Goal: Task Accomplishment & Management: Use online tool/utility

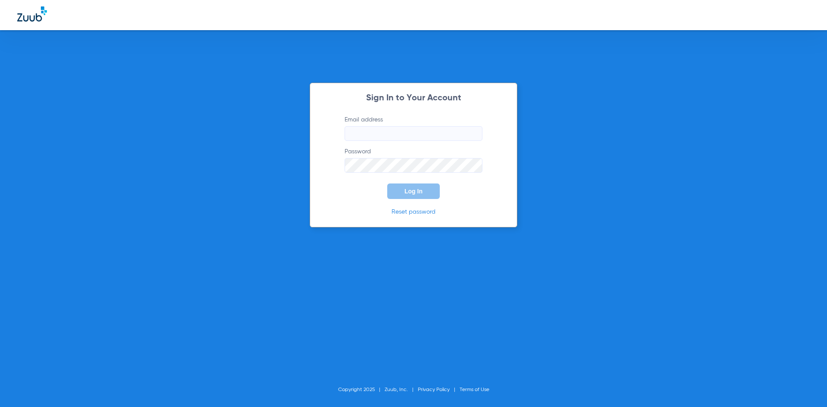
type input "[EMAIL_ADDRESS][DOMAIN_NAME]"
click at [412, 187] on button "Log In" at bounding box center [413, 192] width 53 height 16
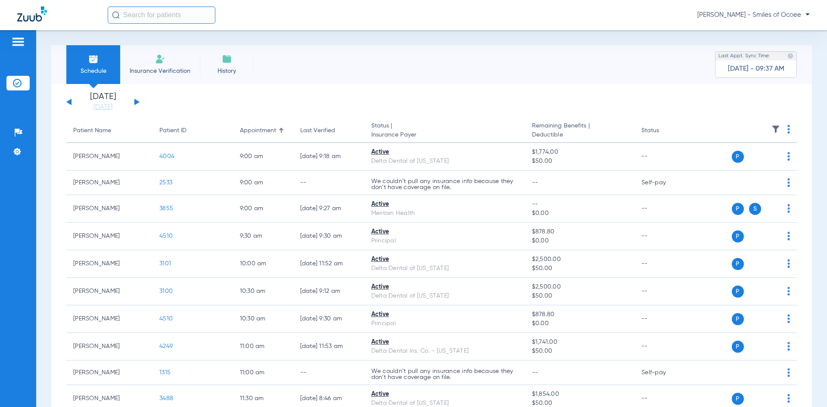
click at [165, 18] on input "text" at bounding box center [162, 14] width 108 height 17
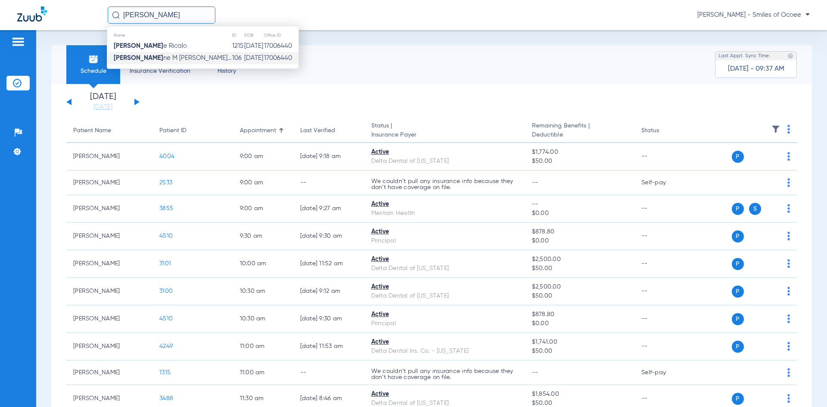
click at [151, 54] on td "[PERSON_NAME] ne M [PERSON_NAME]..." at bounding box center [169, 58] width 125 height 12
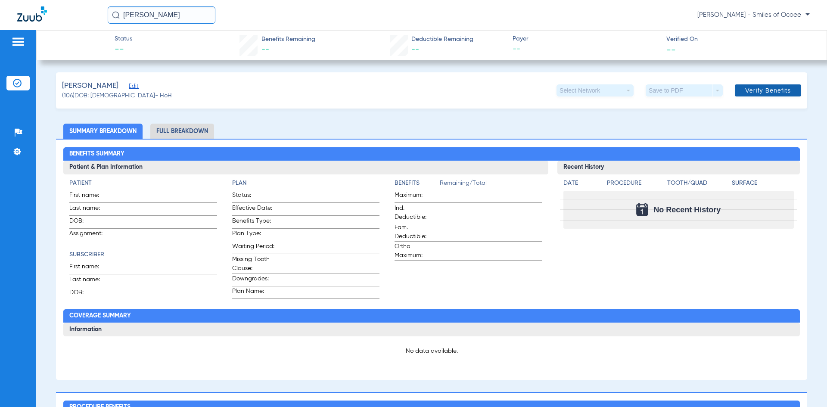
click at [761, 93] on span "Verify Benefits" at bounding box center [768, 90] width 46 height 7
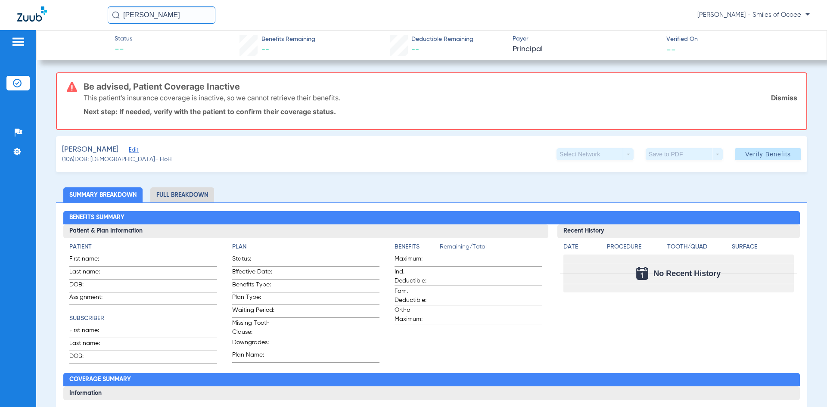
drag, startPoint x: 161, startPoint y: 13, endPoint x: 19, endPoint y: 31, distance: 143.3
click at [5, 31] on app-portal-wrapper "[PERSON_NAME] - Smiles of Ocoee Patients Insurance Verification Setup Help Cent…" at bounding box center [413, 218] width 827 height 437
type input "dion"
drag, startPoint x: 137, startPoint y: 25, endPoint x: 143, endPoint y: 22, distance: 6.9
click at [138, 25] on div "[PERSON_NAME] - Smiles of Ocoee" at bounding box center [413, 15] width 827 height 30
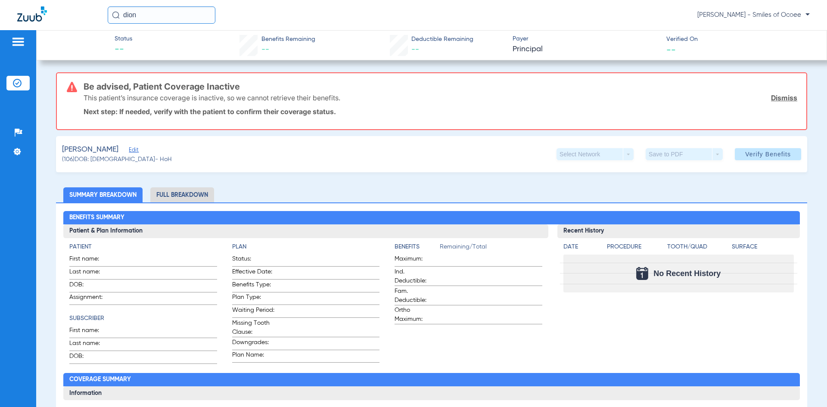
click at [150, 20] on input "dion" at bounding box center [162, 14] width 108 height 17
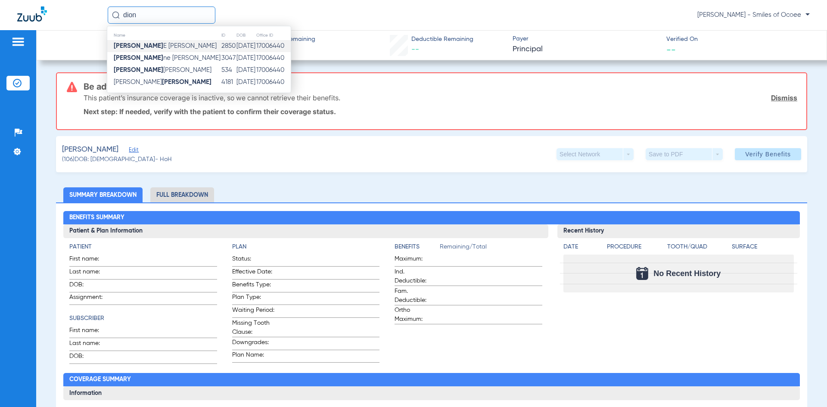
click at [144, 47] on span "[PERSON_NAME]" at bounding box center [165, 46] width 103 height 6
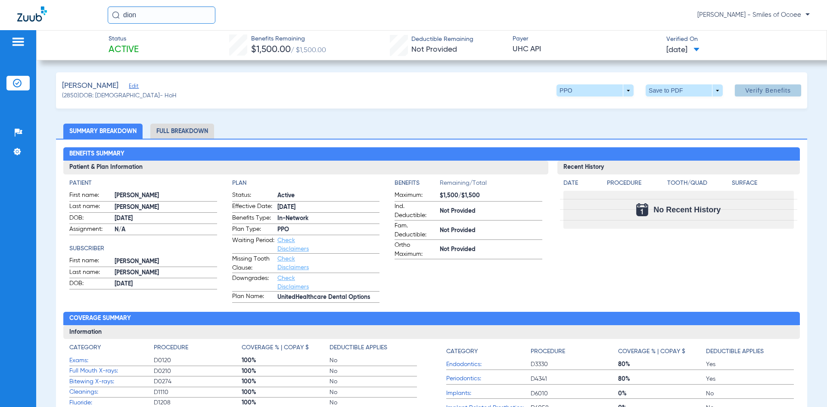
click at [757, 92] on span "Verify Benefits" at bounding box center [768, 90] width 46 height 7
click at [15, 46] on img at bounding box center [18, 42] width 14 height 10
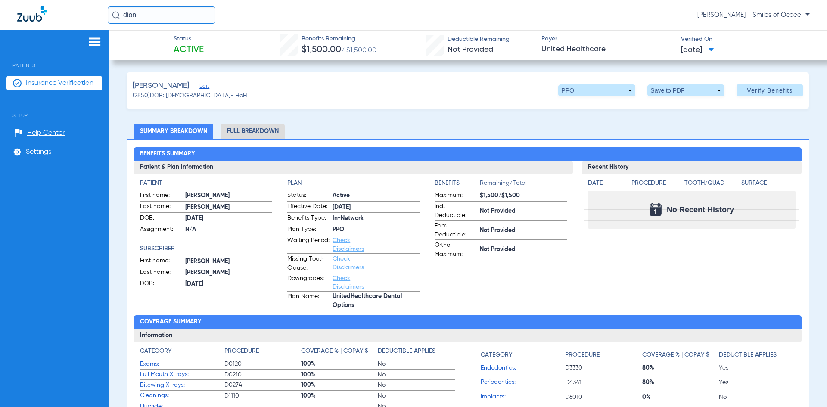
click at [52, 87] on li "Insurance Verification" at bounding box center [54, 83] width 96 height 15
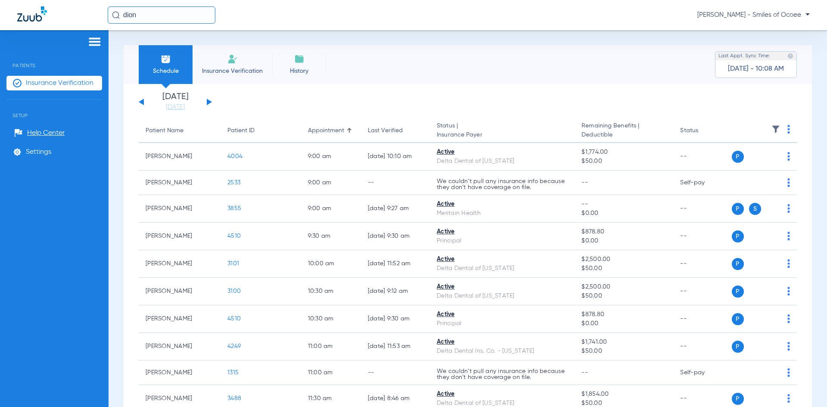
click at [214, 71] on span "Insurance Verification" at bounding box center [232, 71] width 67 height 9
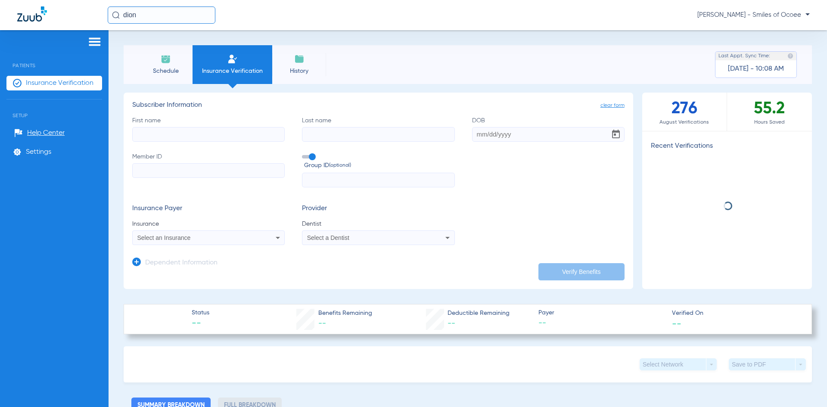
click at [191, 136] on input "First name" at bounding box center [208, 134] width 153 height 15
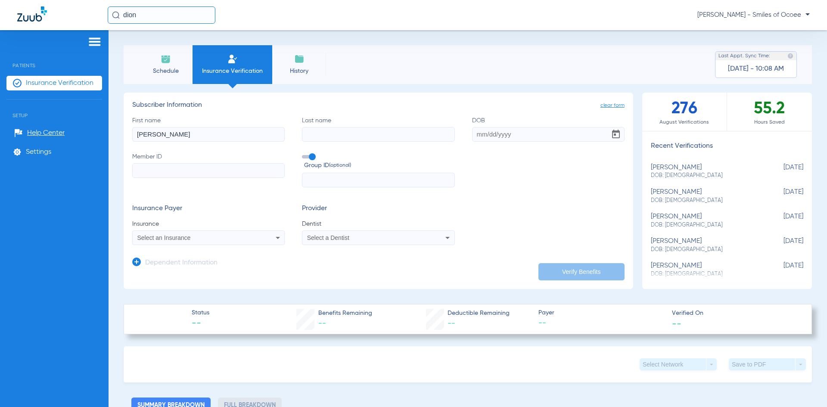
type input "[PERSON_NAME]"
type input "[DATE]"
click at [148, 175] on input "Member ID" at bounding box center [208, 170] width 153 height 15
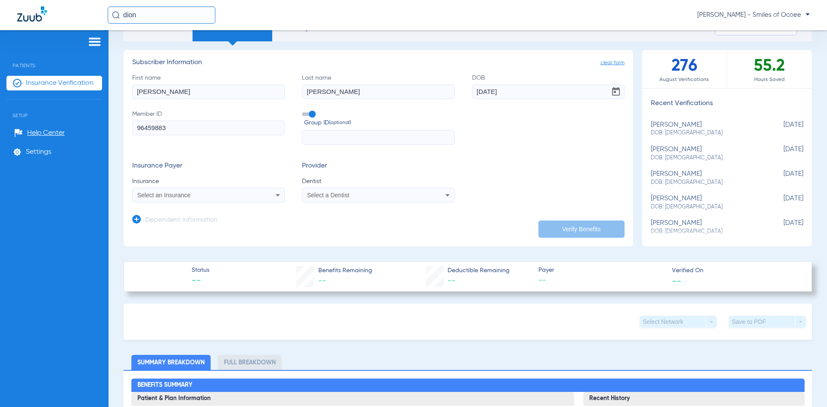
scroll to position [43, 0]
type input "96459883"
click at [229, 200] on mat-select "Select an Insurance" at bounding box center [208, 194] width 153 height 15
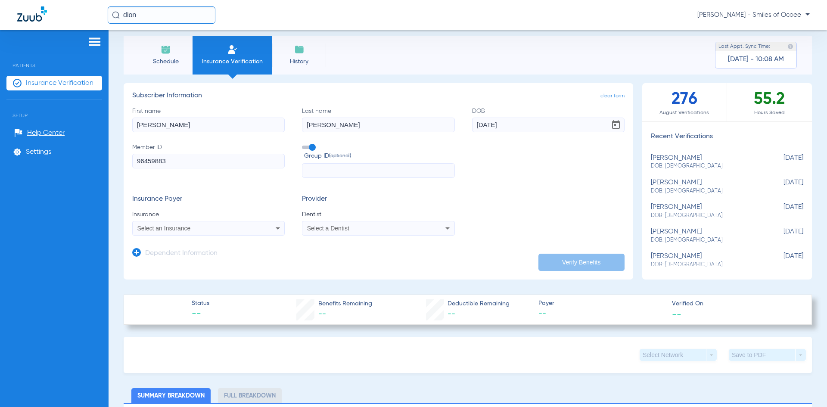
scroll to position [0, 0]
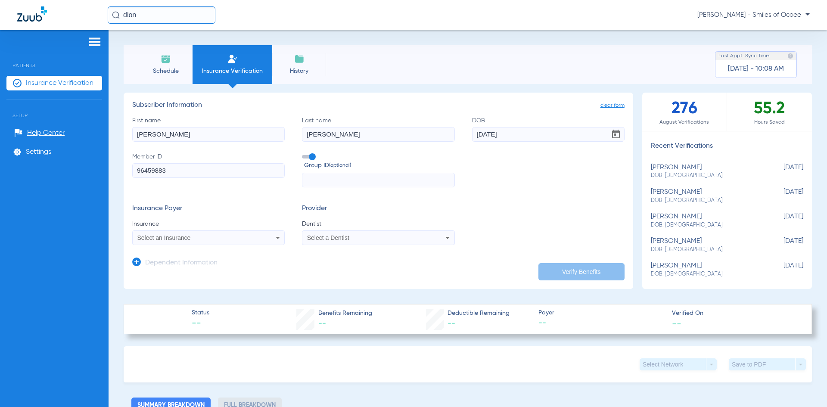
click at [197, 238] on div "Select an Insurance" at bounding box center [194, 238] width 114 height 6
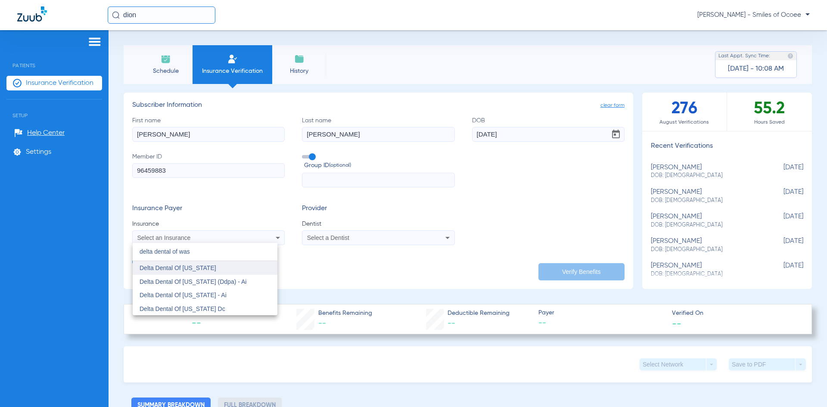
type input "delta dental of was"
click at [198, 270] on span "Delta Dental Of [US_STATE]" at bounding box center [178, 268] width 77 height 7
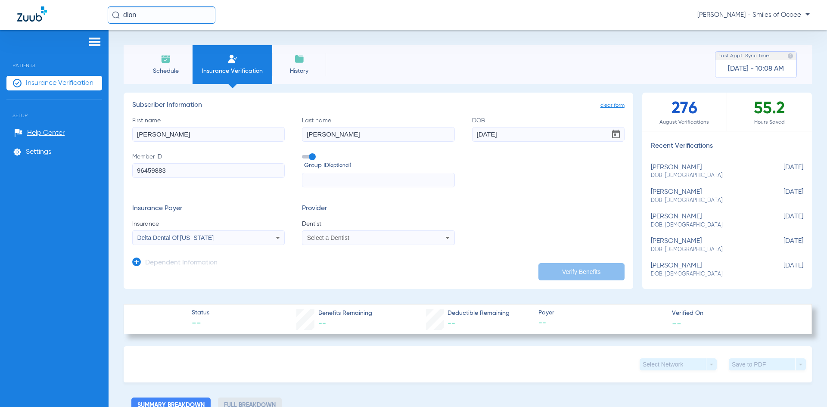
click at [324, 235] on span "Select a Dentist" at bounding box center [328, 237] width 42 height 7
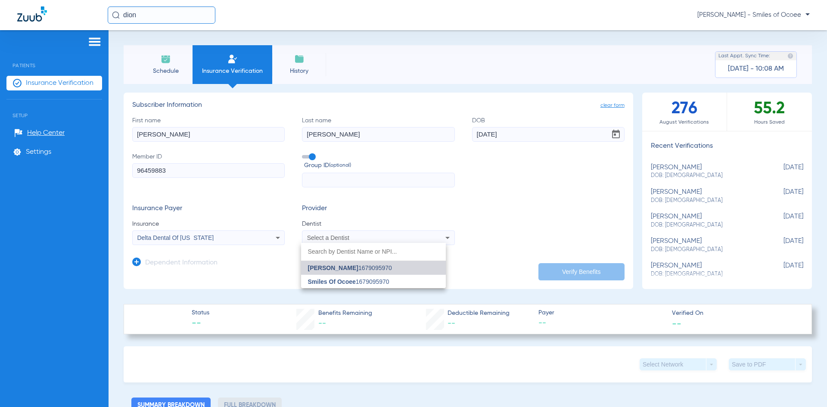
click at [336, 264] on mat-option "[PERSON_NAME] 1679095970" at bounding box center [373, 268] width 145 height 14
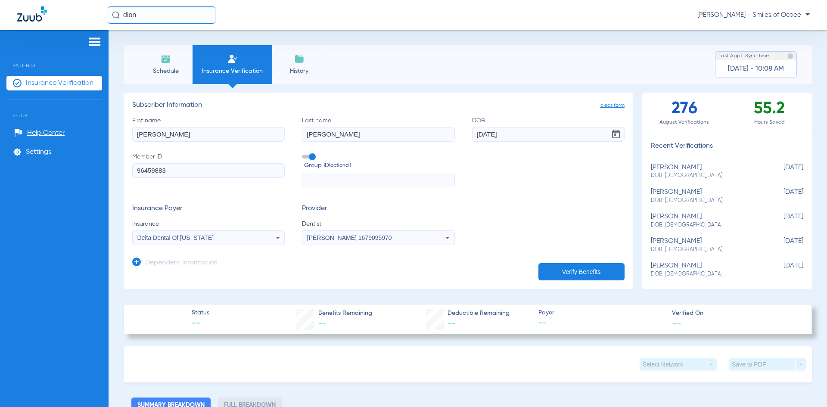
click at [560, 276] on button "Verify Benefits" at bounding box center [582, 271] width 86 height 17
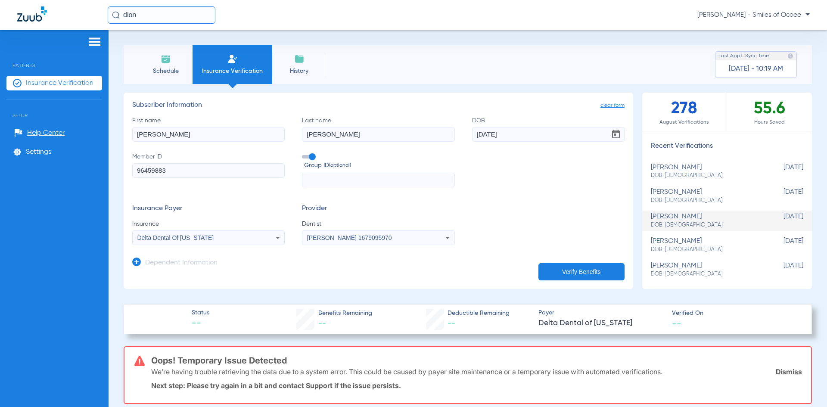
click at [164, 71] on span "Schedule" at bounding box center [165, 71] width 41 height 9
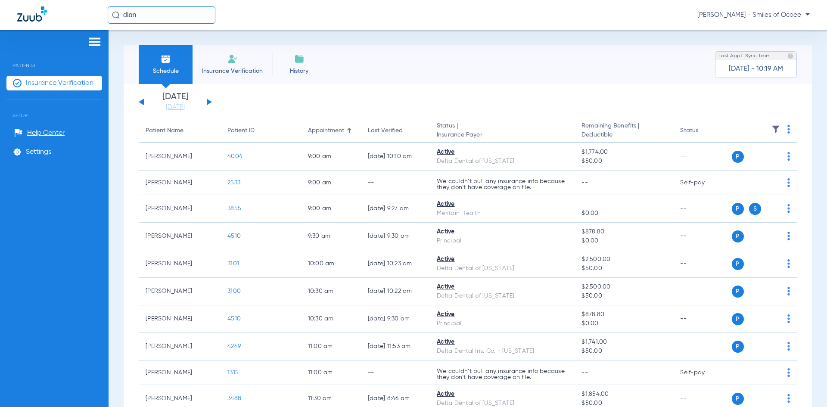
click at [215, 72] on span "Insurance Verification" at bounding box center [232, 71] width 67 height 9
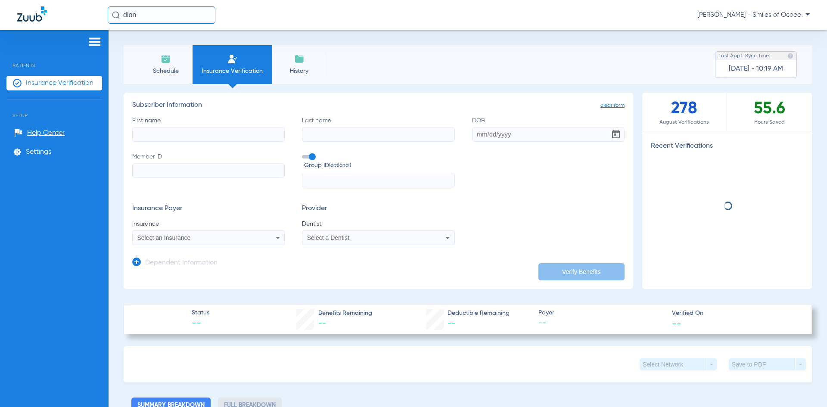
drag, startPoint x: 151, startPoint y: 16, endPoint x: 0, endPoint y: 28, distance: 151.3
click at [0, 28] on div "[PERSON_NAME] - Smiles of Ocoee" at bounding box center [413, 15] width 827 height 30
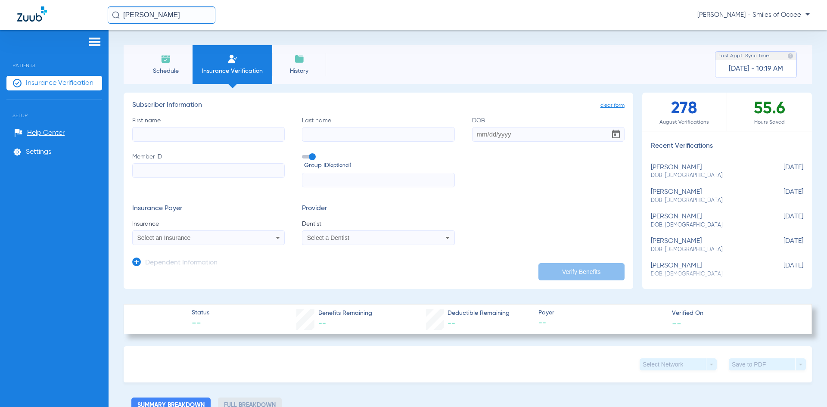
click at [159, 13] on input "[PERSON_NAME]" at bounding box center [162, 14] width 108 height 17
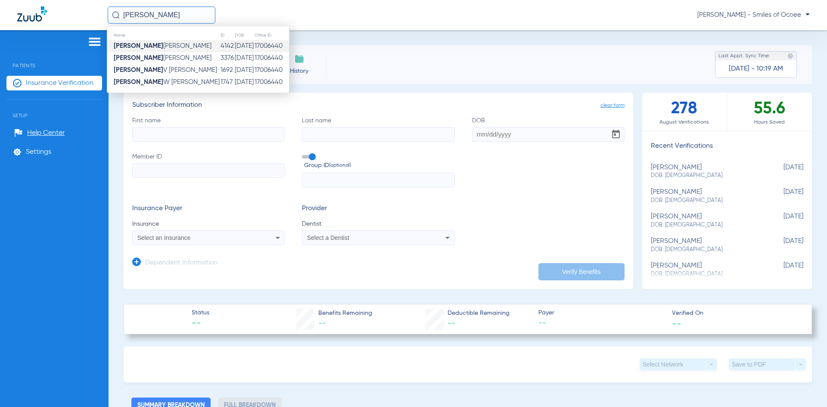
click at [156, 45] on span "[PERSON_NAME]" at bounding box center [163, 46] width 98 height 6
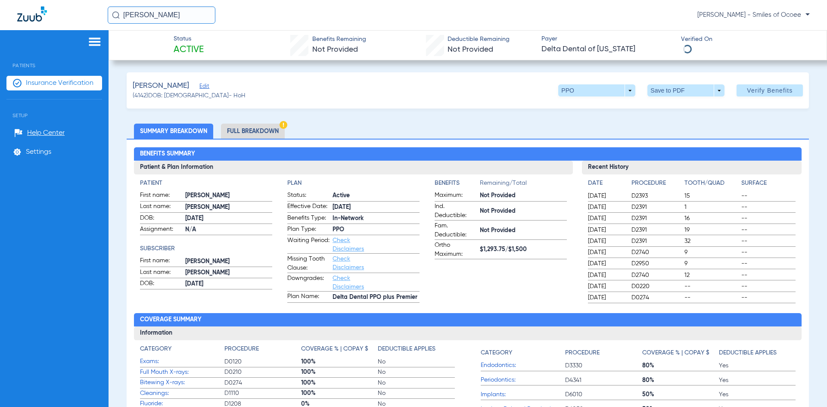
click at [154, 16] on input "[PERSON_NAME]" at bounding box center [162, 14] width 108 height 17
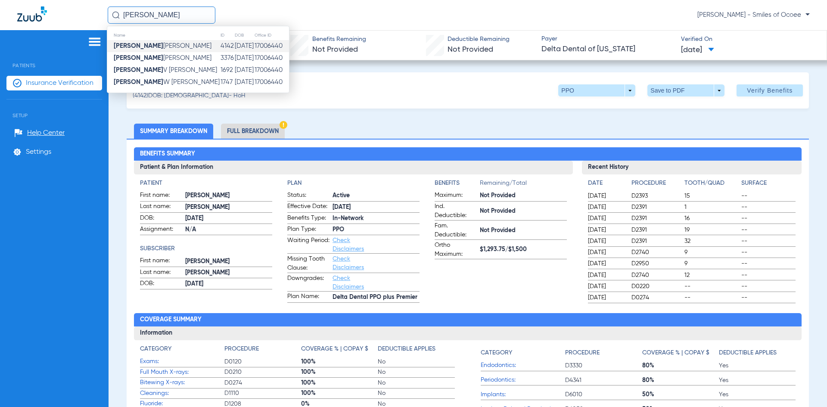
click at [163, 16] on input "[PERSON_NAME]" at bounding box center [162, 14] width 108 height 17
drag, startPoint x: 128, startPoint y: 10, endPoint x: 24, endPoint y: 14, distance: 104.3
click at [24, 14] on div "[PERSON_NAME] Name ID DOB Office ID [PERSON_NAME] 4142 [DATE] 17006440 [PERSON_…" at bounding box center [413, 15] width 827 height 30
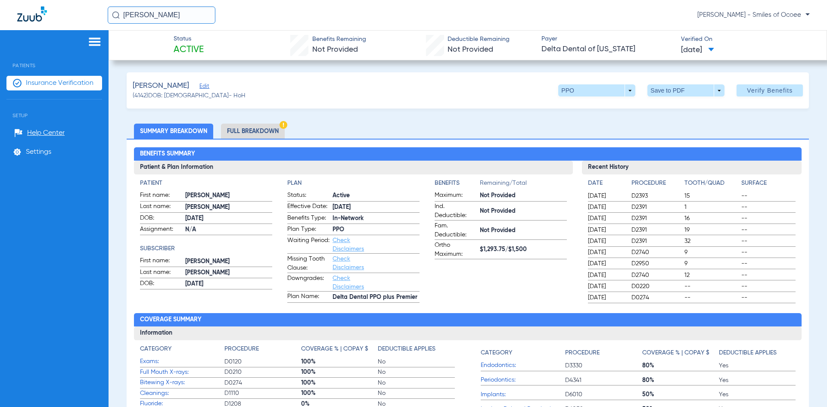
click at [179, 18] on input "[PERSON_NAME]" at bounding box center [162, 14] width 108 height 17
click at [149, 45] on span "[PERSON_NAME]" at bounding box center [163, 46] width 98 height 6
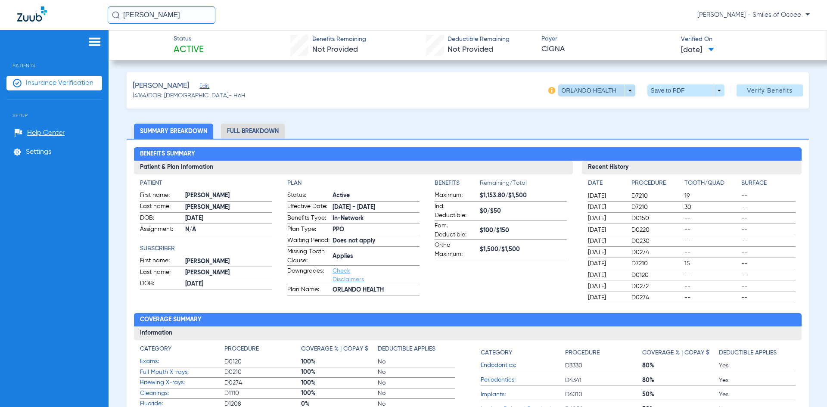
click at [625, 91] on span at bounding box center [596, 90] width 77 height 12
click at [576, 126] on span "TOTAL" at bounding box center [587, 125] width 55 height 6
click at [748, 91] on span "Verify Benefits" at bounding box center [770, 90] width 46 height 7
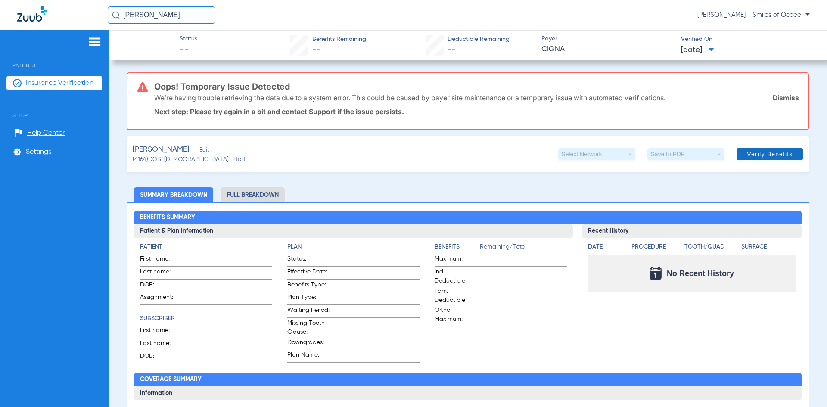
click at [752, 153] on span "Verify Benefits" at bounding box center [770, 154] width 46 height 7
click at [776, 98] on link "Dismiss" at bounding box center [786, 98] width 26 height 9
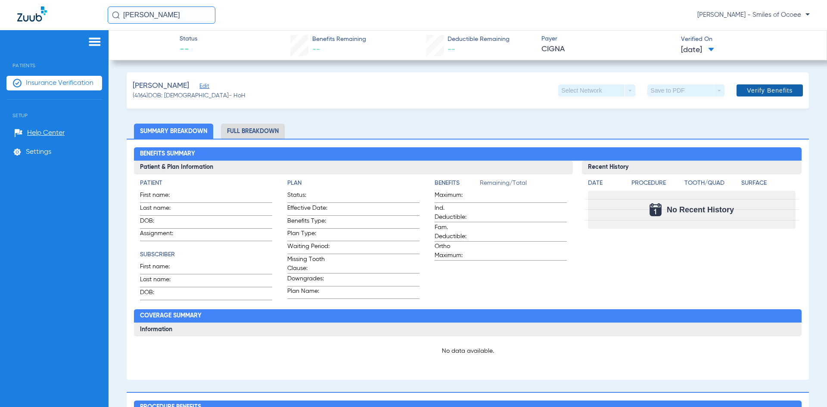
click at [765, 93] on span "Verify Benefits" at bounding box center [770, 90] width 46 height 7
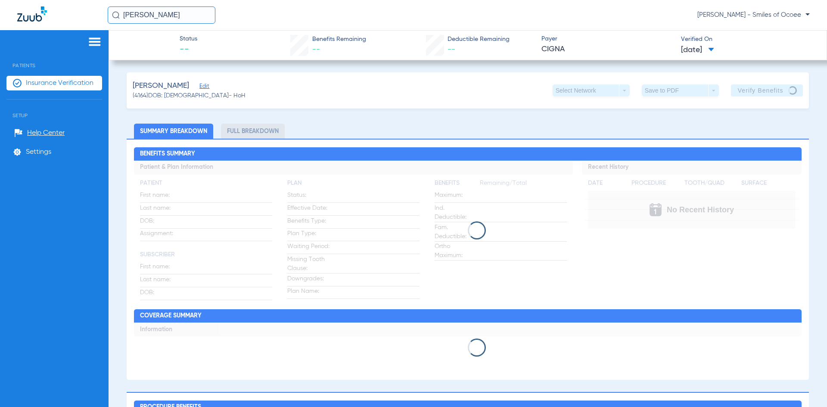
click at [150, 14] on input "[PERSON_NAME]" at bounding box center [162, 14] width 108 height 17
click at [175, 19] on input "[PERSON_NAME]" at bounding box center [162, 14] width 108 height 17
drag, startPoint x: 156, startPoint y: 17, endPoint x: 53, endPoint y: 17, distance: 102.6
click at [53, 17] on div "[PERSON_NAME] Name ID DOB Office ID [PERSON_NAME] 4164 [DATE] 17006440 [PERSON_…" at bounding box center [413, 15] width 827 height 30
click at [154, 23] on input "roxa" at bounding box center [162, 14] width 108 height 17
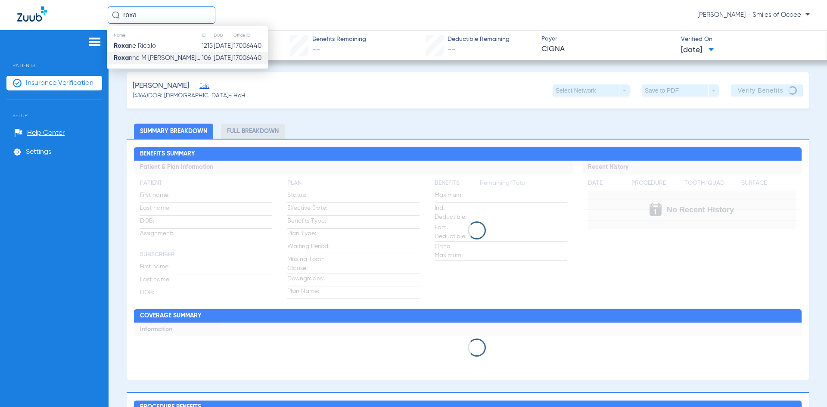
type input "roxa"
click at [153, 54] on td "Roxa nne M [PERSON_NAME]..." at bounding box center [154, 58] width 94 height 12
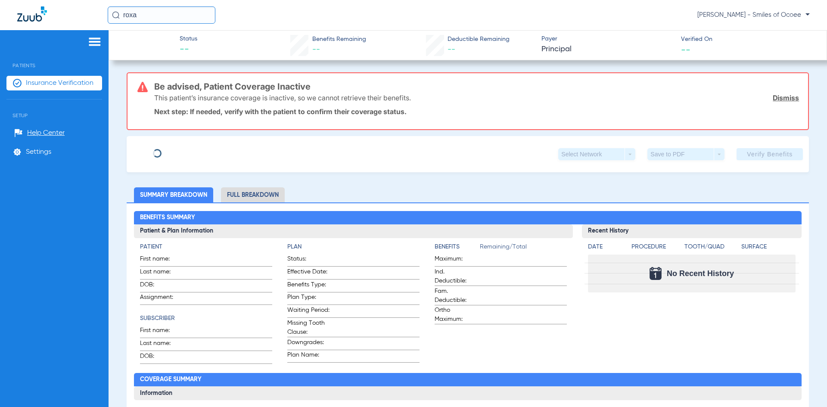
type input "[PERSON_NAME]"
type input "[DATE]"
type input "964246364"
type input "0903700000"
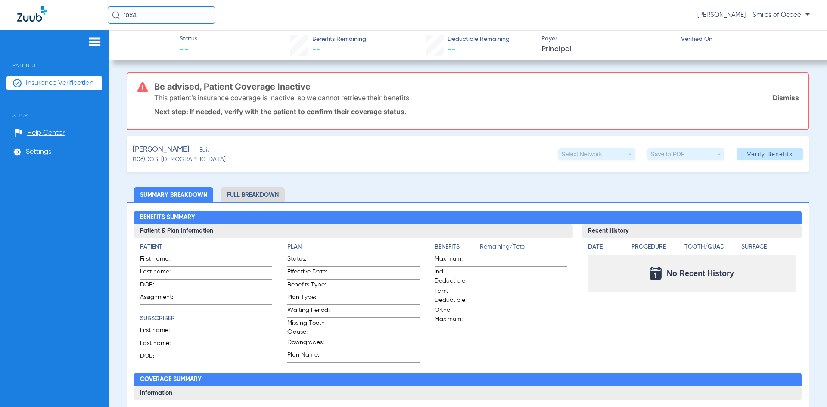
click at [207, 153] on span "Edit" at bounding box center [203, 151] width 8 height 8
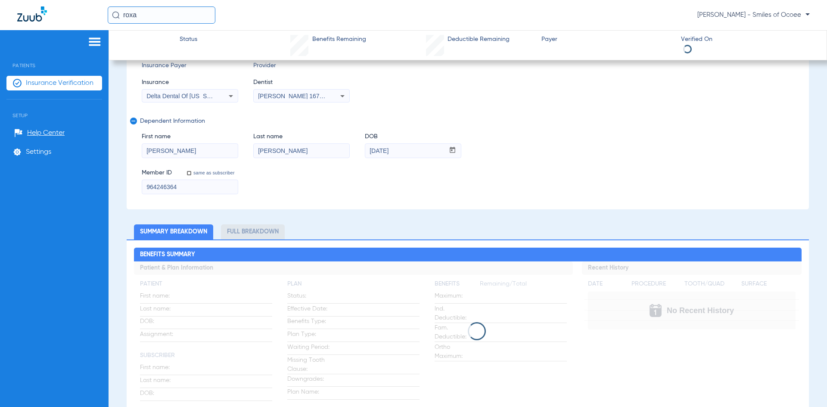
scroll to position [94, 0]
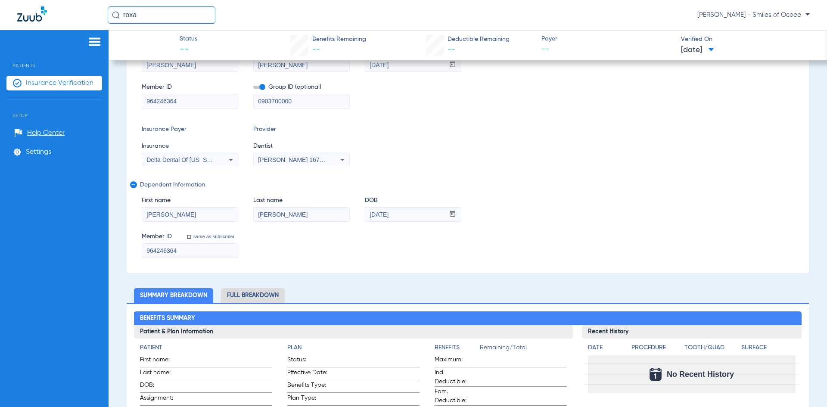
click at [281, 212] on input "[PERSON_NAME]" at bounding box center [302, 215] width 96 height 14
click at [282, 213] on input "[PERSON_NAME]" at bounding box center [302, 215] width 96 height 14
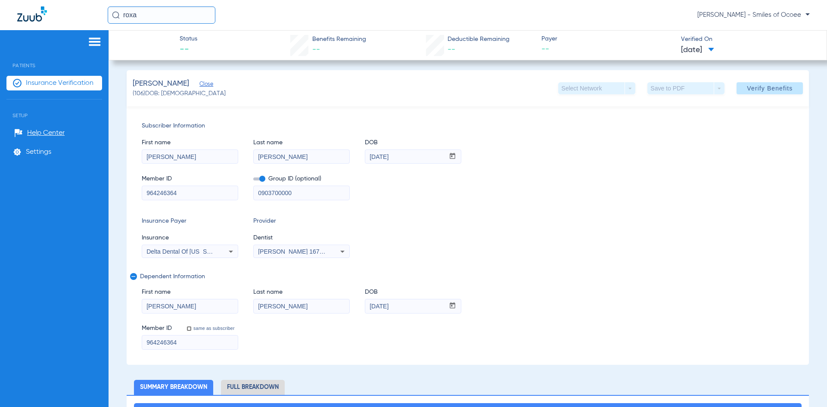
scroll to position [0, 0]
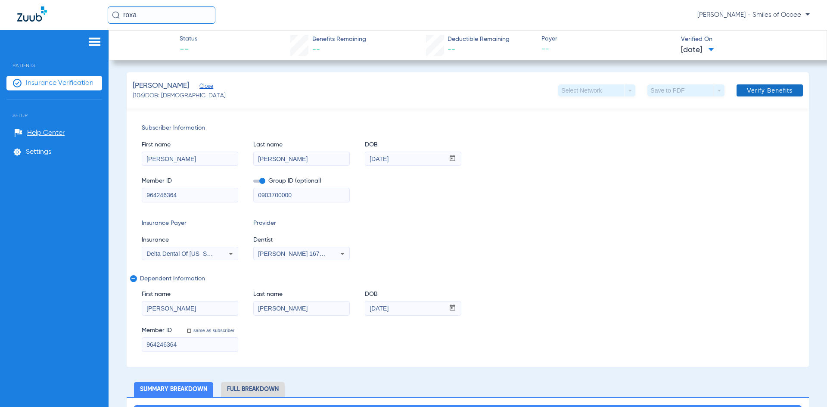
type input "[PERSON_NAME]"
click at [754, 94] on span at bounding box center [770, 90] width 66 height 21
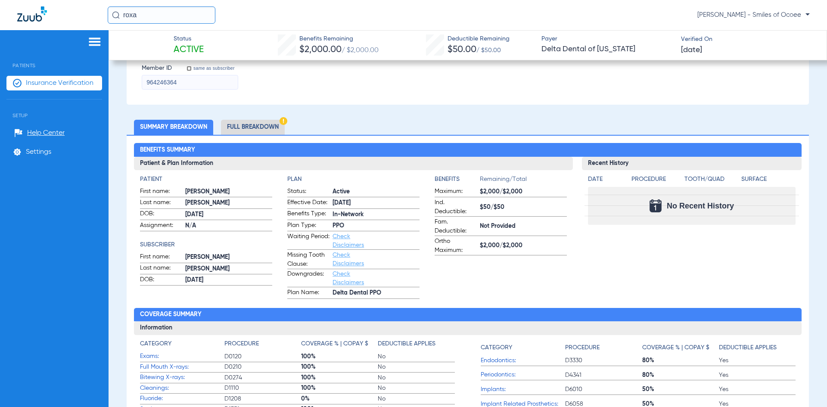
scroll to position [268, 0]
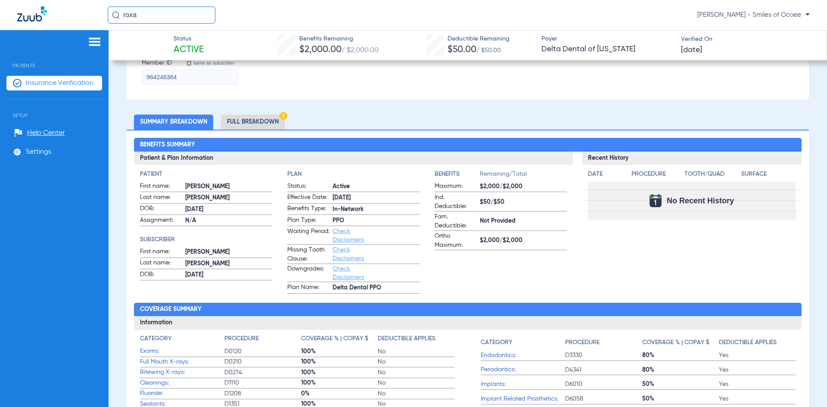
click at [282, 117] on img at bounding box center [284, 116] width 8 height 8
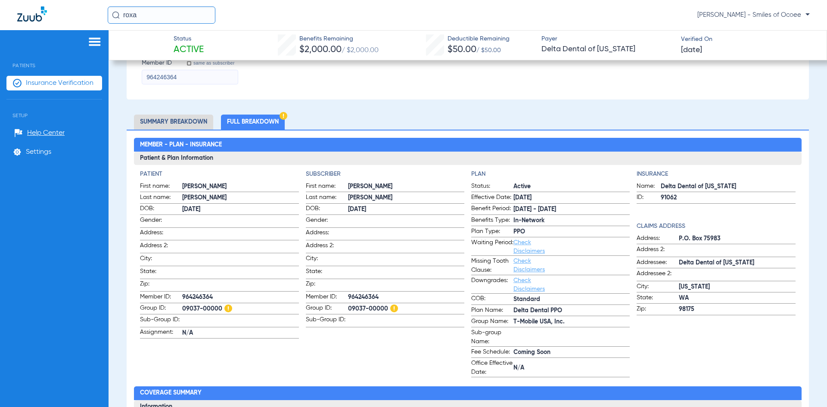
click at [90, 77] on li "Insurance Verification" at bounding box center [54, 83] width 96 height 15
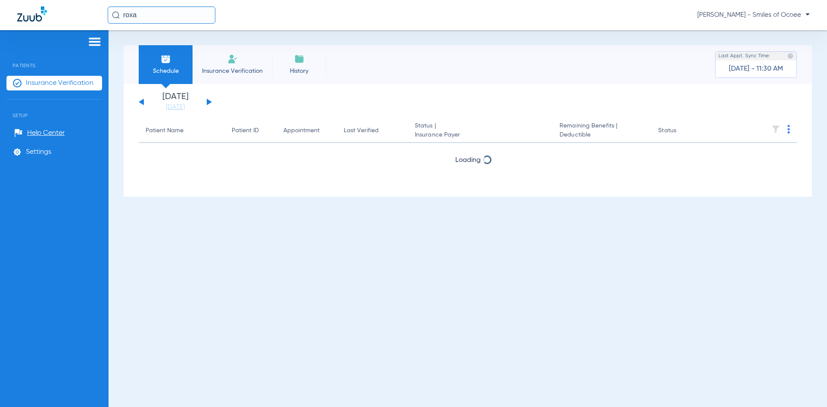
click at [225, 71] on span "Insurance Verification" at bounding box center [232, 71] width 67 height 9
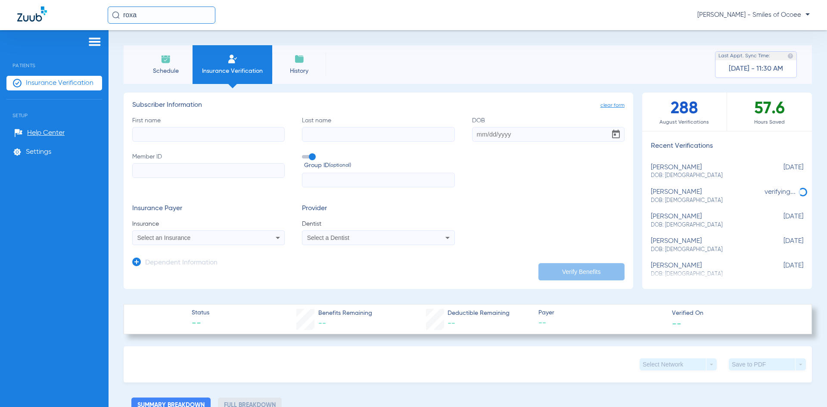
click at [190, 128] on input "First name" at bounding box center [208, 134] width 153 height 15
paste input "[PERSON_NAME]"
drag, startPoint x: 165, startPoint y: 134, endPoint x: 240, endPoint y: 134, distance: 75.4
click at [240, 134] on input "[PERSON_NAME]" at bounding box center [208, 134] width 153 height 15
type input "[PERSON_NAME]"
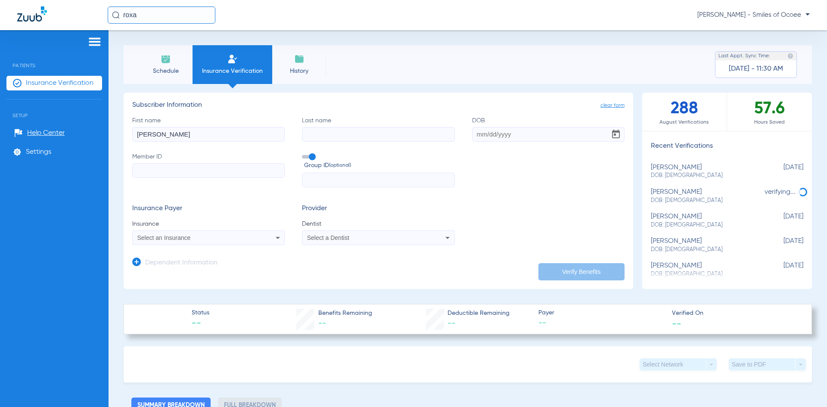
drag, startPoint x: 303, startPoint y: 129, endPoint x: 320, endPoint y: 134, distance: 18.0
click at [308, 132] on input "Last name" at bounding box center [378, 134] width 153 height 15
click at [321, 134] on input "Last name" at bounding box center [378, 134] width 153 height 15
paste input "[PERSON_NAME]"
type input "[PERSON_NAME]"
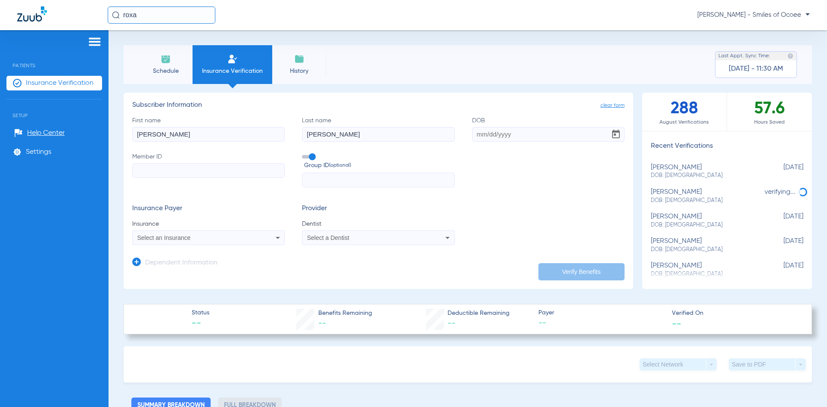
click at [499, 132] on input "DOB" at bounding box center [548, 134] width 153 height 15
type input "[DATE]"
click at [251, 175] on input "Member ID" at bounding box center [208, 170] width 153 height 15
paste input "124761883901"
type input "124761883901"
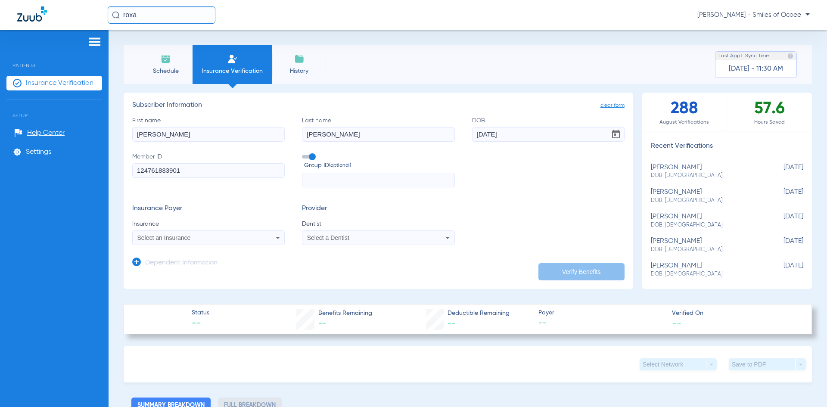
click at [176, 242] on div "Select an Insurance" at bounding box center [209, 238] width 152 height 10
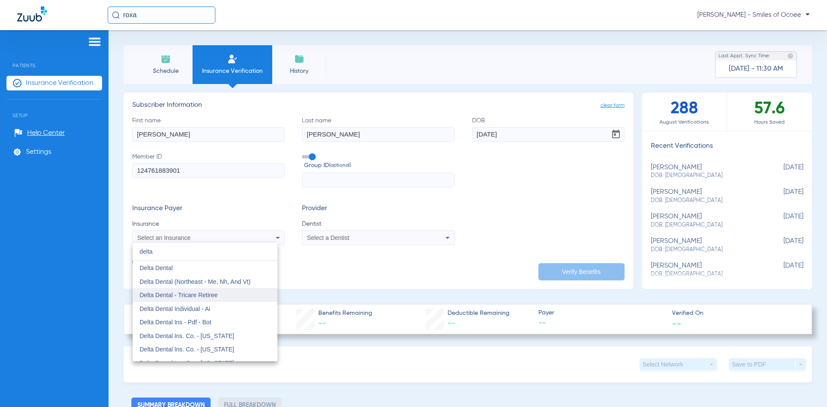
type input "delta"
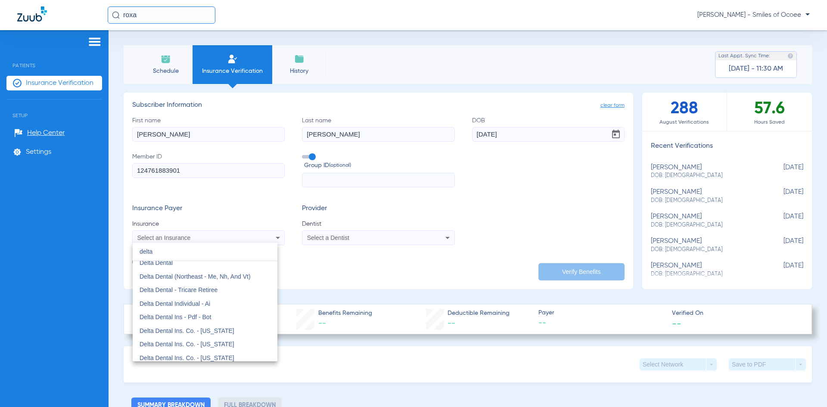
scroll to position [17, 0]
click at [216, 344] on span "Delta Dental Ins. Co. - [US_STATE]" at bounding box center [187, 346] width 95 height 7
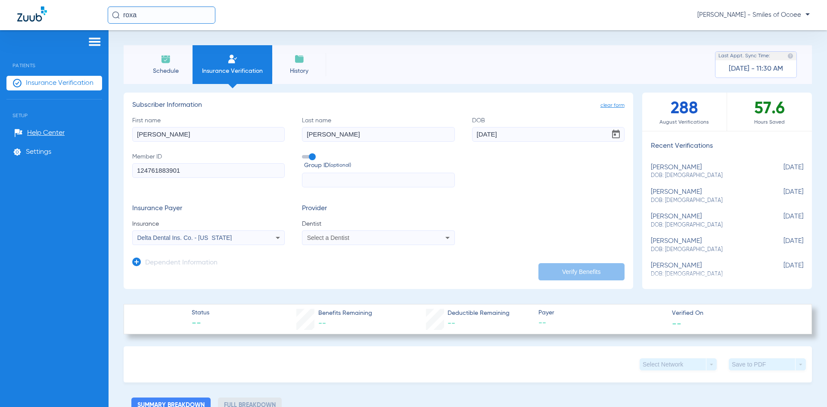
click at [333, 238] on span "Select a Dentist" at bounding box center [328, 237] width 42 height 7
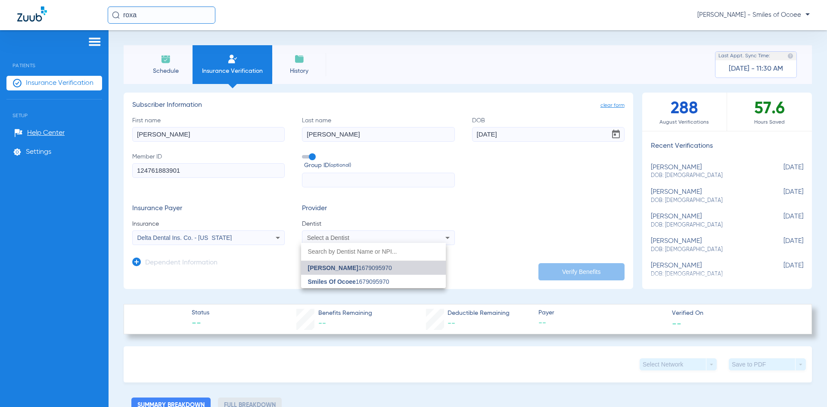
click at [333, 265] on span "[PERSON_NAME]" at bounding box center [333, 268] width 50 height 7
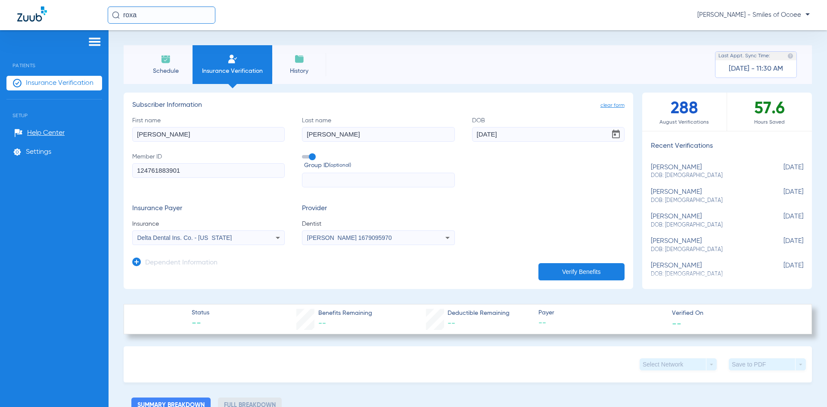
click at [551, 275] on button "Verify Benefits" at bounding box center [582, 271] width 86 height 17
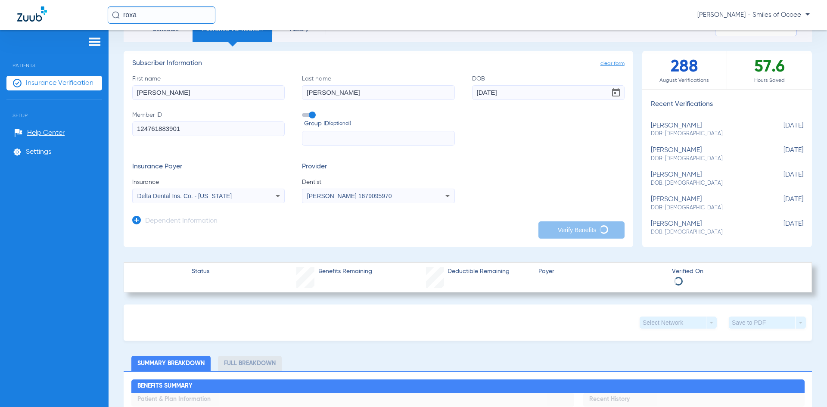
scroll to position [8, 0]
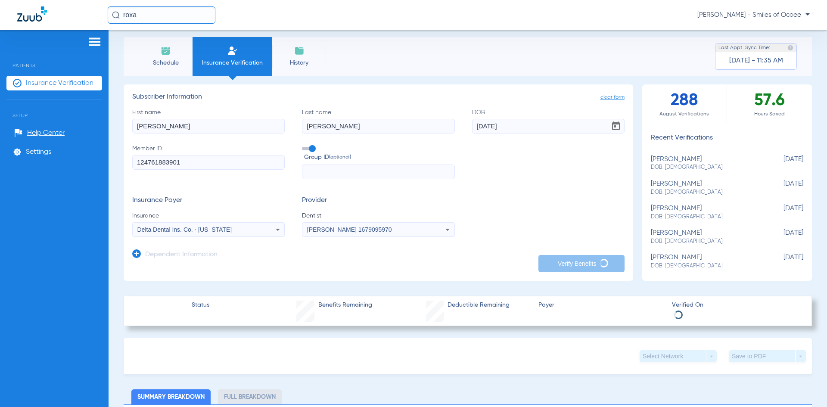
click at [170, 62] on span "Schedule" at bounding box center [165, 63] width 41 height 9
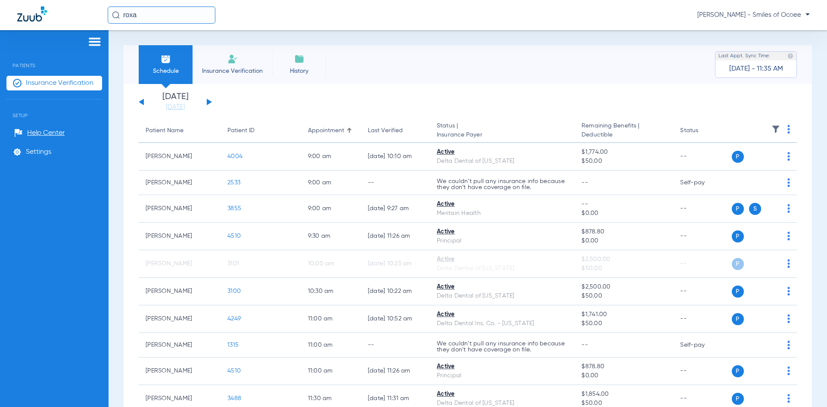
click at [207, 102] on button at bounding box center [209, 102] width 5 height 6
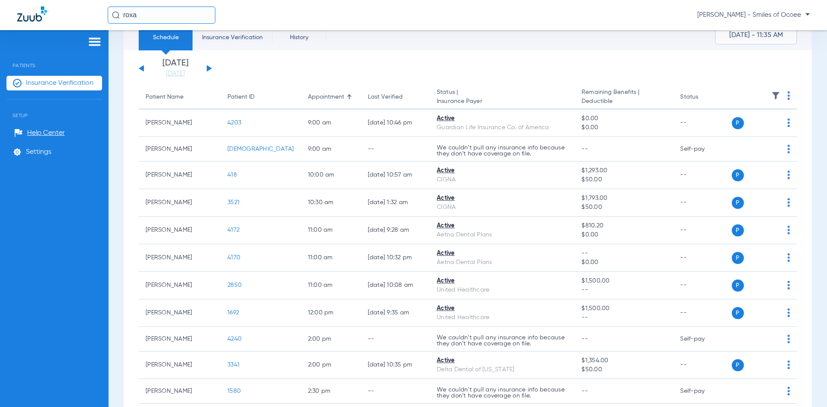
scroll to position [32, 0]
drag, startPoint x: 197, startPoint y: 20, endPoint x: 0, endPoint y: 20, distance: 196.9
click at [0, 20] on div "roxa [PERSON_NAME] - Smiles of Ocoee" at bounding box center [413, 15] width 827 height 30
click at [155, 22] on input "sab" at bounding box center [162, 14] width 108 height 17
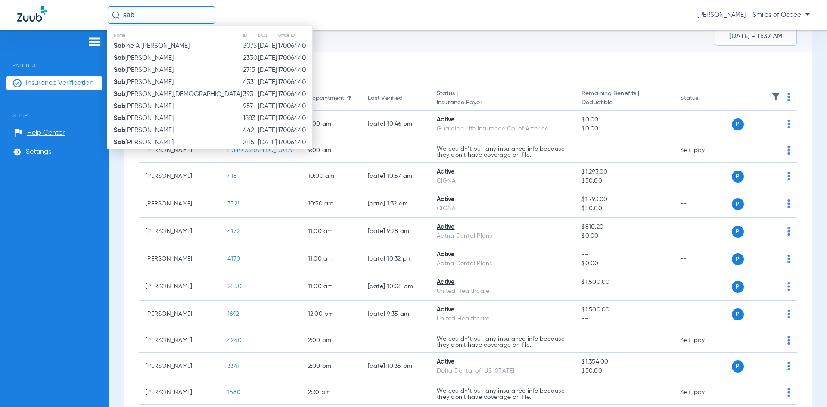
type input "sab"
click at [428, 41] on div "Schedule Insurance Verification History Last Appt. Sync Time: [DATE] - 11:37 AM" at bounding box center [468, 32] width 689 height 39
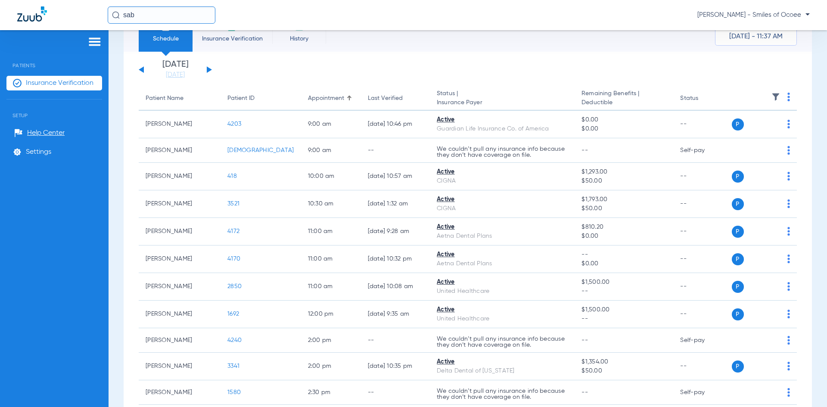
click at [241, 41] on span "Insurance Verification" at bounding box center [232, 38] width 67 height 9
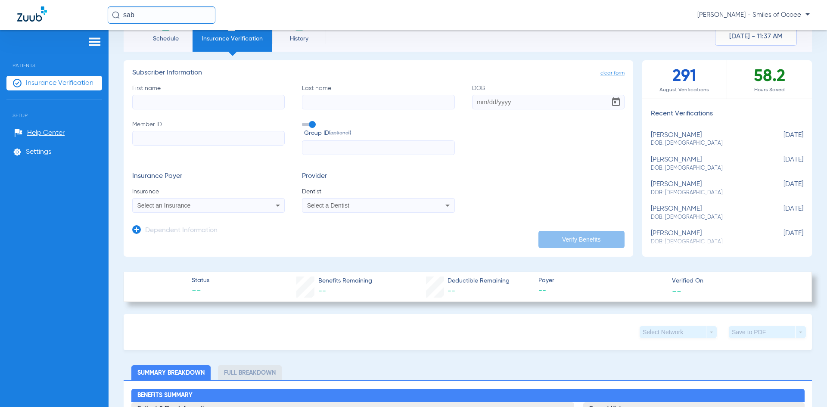
click at [659, 163] on div "[PERSON_NAME] DOB: [DEMOGRAPHIC_DATA]" at bounding box center [705, 164] width 109 height 16
type input "[PERSON_NAME]"
type input "[DATE]"
type input "124761883901"
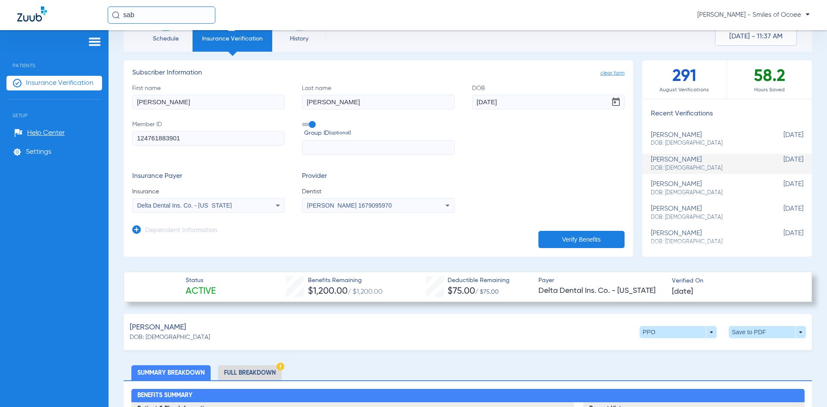
click at [581, 242] on button "Verify Benefits" at bounding box center [582, 239] width 86 height 17
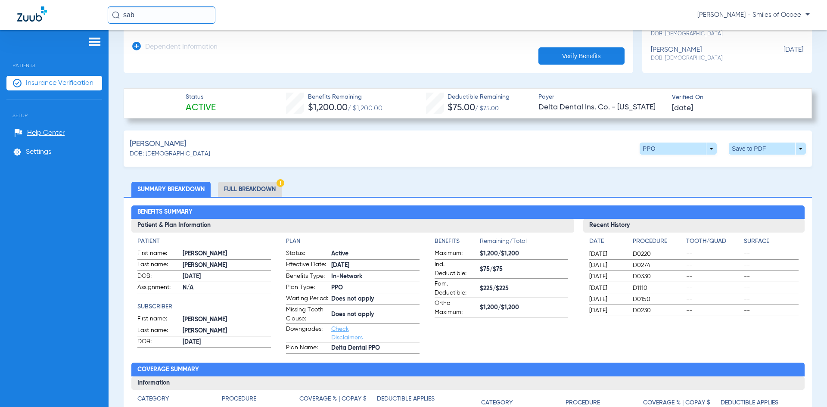
scroll to position [245, 0]
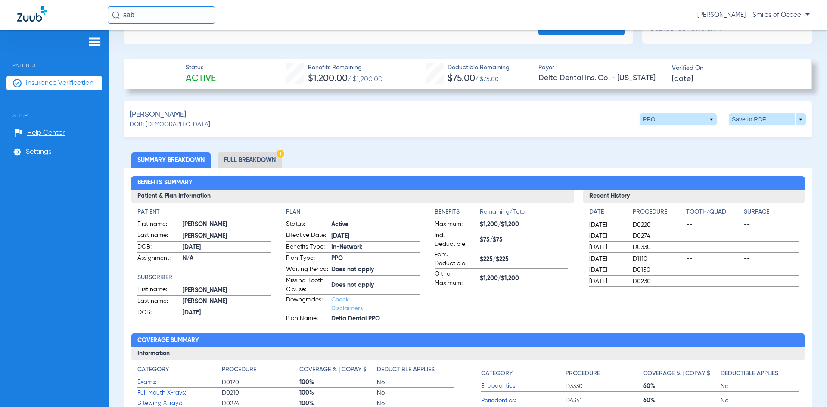
click at [264, 158] on li "Full Breakdown" at bounding box center [250, 160] width 64 height 15
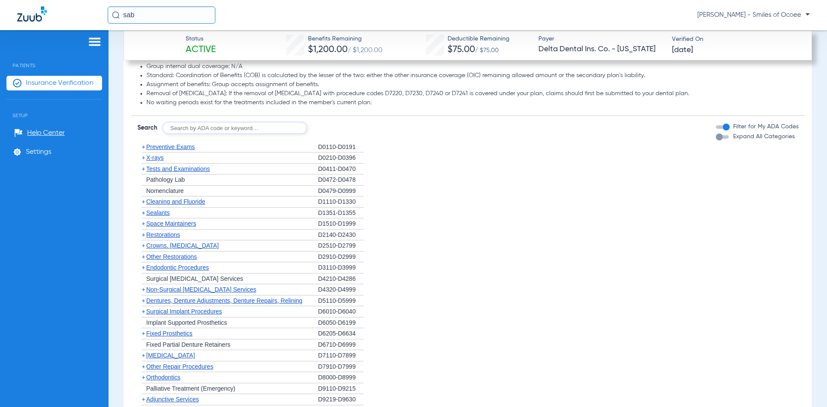
scroll to position [1053, 0]
click at [722, 137] on div "button" at bounding box center [722, 134] width 13 height 3
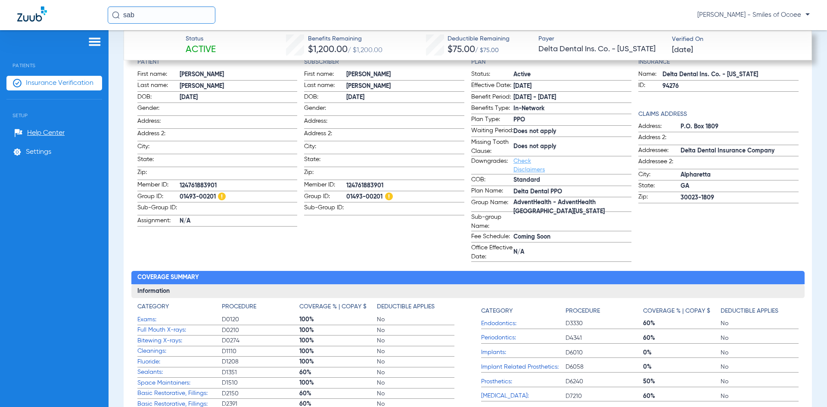
scroll to position [0, 0]
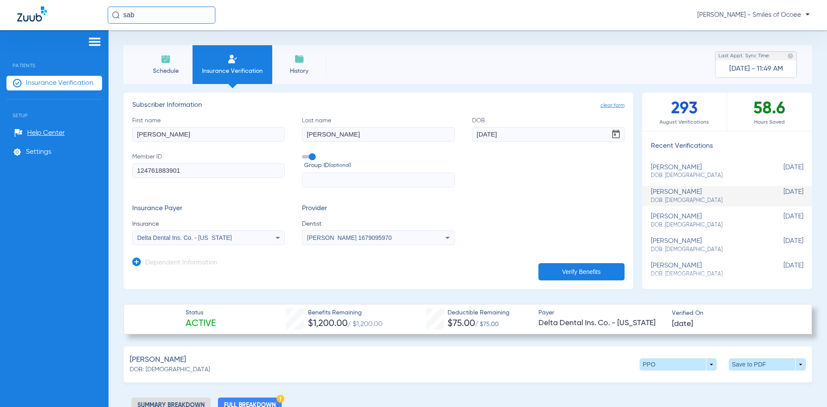
click at [167, 71] on span "Schedule" at bounding box center [165, 71] width 41 height 9
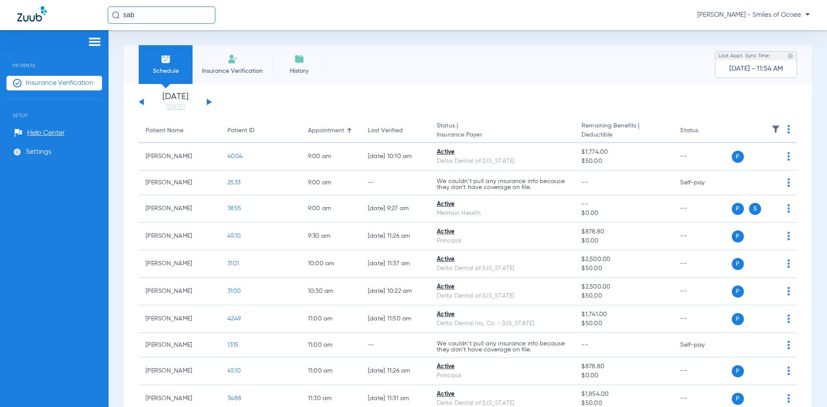
click at [209, 102] on button at bounding box center [209, 102] width 5 height 6
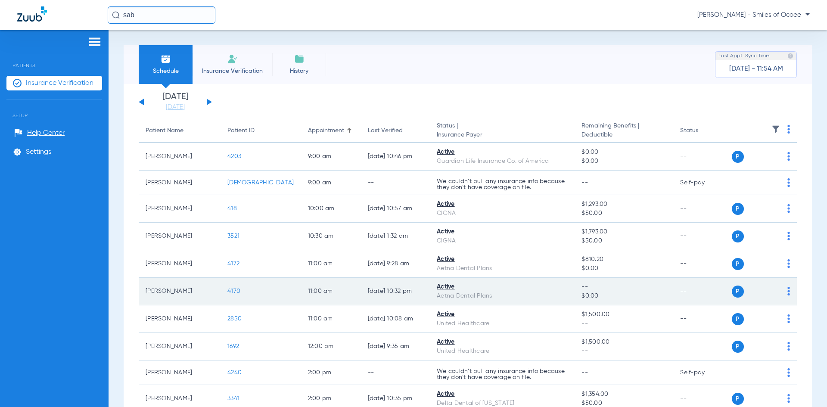
drag, startPoint x: 143, startPoint y: 291, endPoint x: 252, endPoint y: 293, distance: 109.0
click at [252, 293] on tr "[PERSON_NAME] 4170 11:00 AM [DATE] 10:32 PM Active Aetna Dental Plans -- $0.00 …" at bounding box center [468, 292] width 658 height 28
copy tr "[PERSON_NAME] 4170"
